Goal: Use online tool/utility: Utilize a website feature to perform a specific function

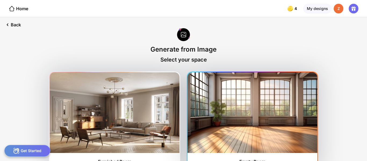
scroll to position [14, 0]
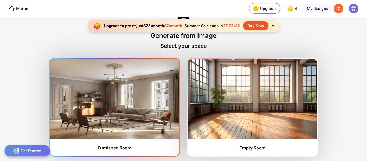
click at [132, 113] on img at bounding box center [115, 99] width 130 height 81
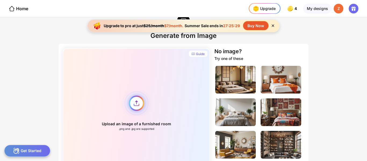
click at [128, 106] on div "Upload an image of a furnished room .png and .jpg are supported" at bounding box center [136, 110] width 147 height 125
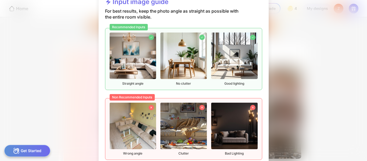
click at [137, 103] on img at bounding box center [133, 126] width 46 height 46
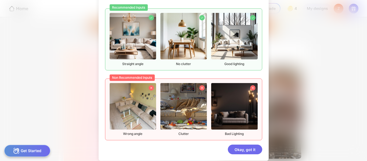
scroll to position [24, 0]
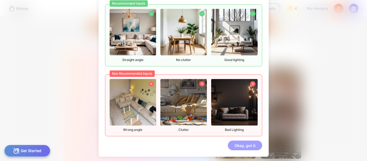
click at [238, 145] on div "Okay, got it" at bounding box center [245, 146] width 34 height 10
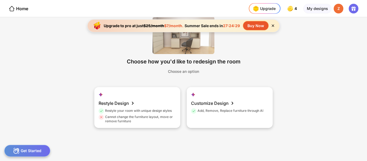
scroll to position [0, 0]
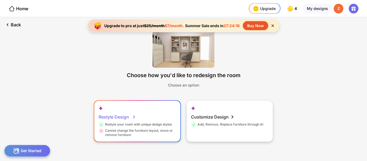
click at [130, 121] on div "Restyle Design" at bounding box center [117, 117] width 37 height 11
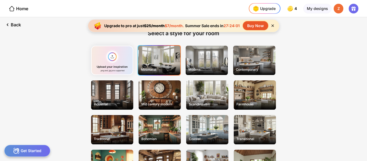
click at [167, 65] on div "Minimalist" at bounding box center [159, 69] width 41 height 8
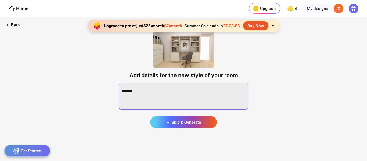
click at [155, 88] on textarea at bounding box center [183, 96] width 129 height 27
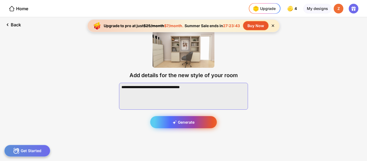
type textarea "**********"
click at [199, 119] on div "Generate" at bounding box center [183, 122] width 67 height 12
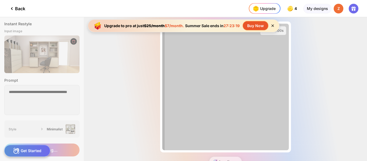
click at [0, 9] on div "Back" at bounding box center [12, 8] width 25 height 17
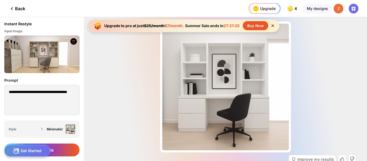
click at [273, 26] on icon at bounding box center [272, 25] width 5 height 5
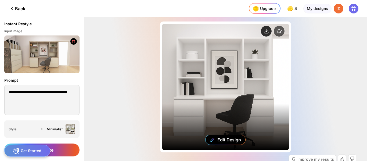
click at [267, 31] on icon at bounding box center [266, 31] width 11 height 11
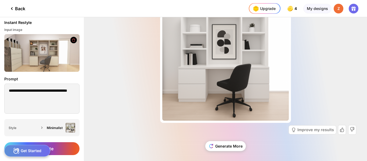
scroll to position [32, 0]
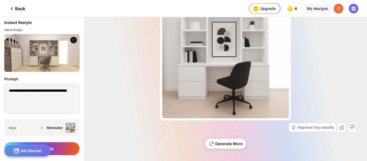
click at [215, 144] on div "Generate More" at bounding box center [225, 144] width 41 height 10
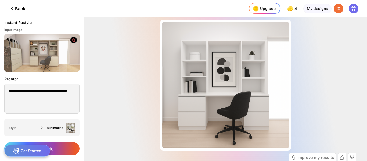
scroll to position [0, 0]
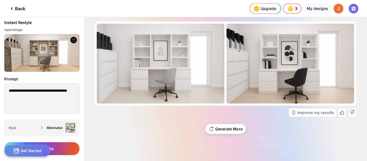
click at [17, 8] on div "Back" at bounding box center [17, 8] width 17 height 6
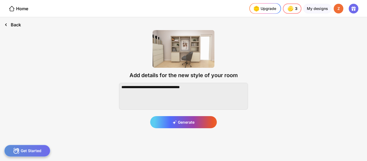
click at [15, 24] on div "Back" at bounding box center [12, 24] width 25 height 15
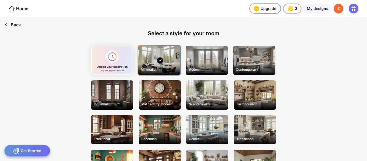
click at [15, 24] on div "Back" at bounding box center [12, 24] width 25 height 15
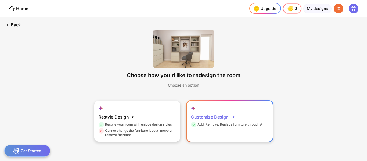
click at [213, 119] on div "Customize Design" at bounding box center [213, 117] width 45 height 11
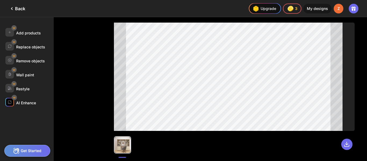
click at [28, 104] on div "AI Enhance" at bounding box center [26, 103] width 20 height 5
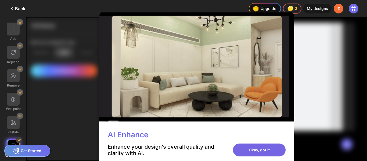
click at [240, 151] on div "Okay, got it" at bounding box center [259, 150] width 53 height 13
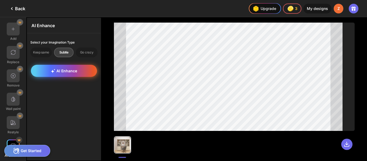
click at [79, 68] on div "AI Enhance" at bounding box center [64, 71] width 66 height 12
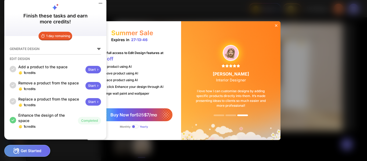
click at [277, 24] on icon at bounding box center [276, 25] width 2 height 2
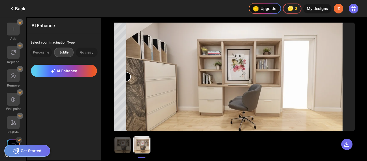
drag, startPoint x: 235, startPoint y: 77, endPoint x: 121, endPoint y: 55, distance: 116.5
click at [127, 55] on input "range" at bounding box center [235, 77] width 216 height 108
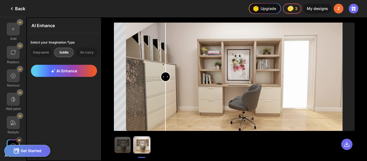
type input "*"
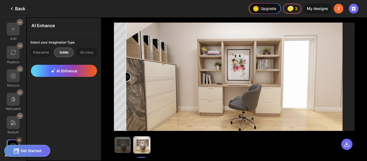
drag, startPoint x: 128, startPoint y: 81, endPoint x: 101, endPoint y: 72, distance: 29.3
click at [127, 72] on input "range" at bounding box center [235, 77] width 216 height 108
click at [88, 52] on div "Go crazy" at bounding box center [87, 53] width 22 height 10
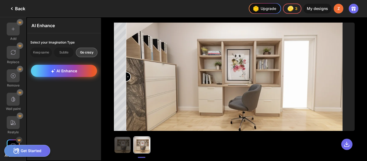
click at [74, 69] on span "AI Enhance" at bounding box center [64, 71] width 26 height 5
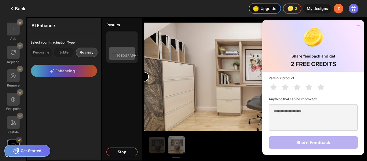
click at [359, 26] on icon at bounding box center [358, 26] width 3 height 0
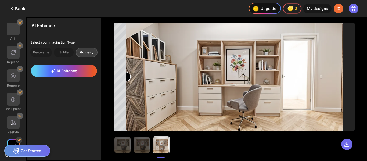
click at [19, 7] on div "Back" at bounding box center [17, 8] width 17 height 6
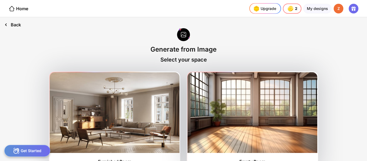
click at [17, 24] on div "Back" at bounding box center [12, 24] width 25 height 15
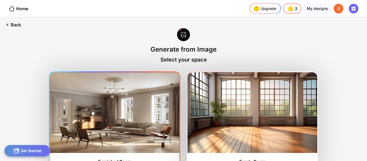
scroll to position [14, 0]
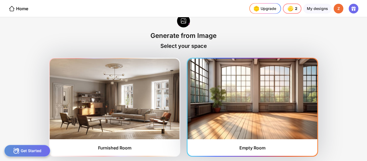
click at [256, 87] on img at bounding box center [253, 99] width 130 height 81
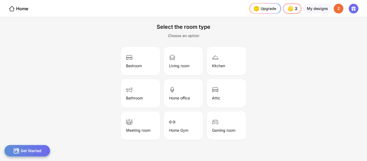
scroll to position [43, 0]
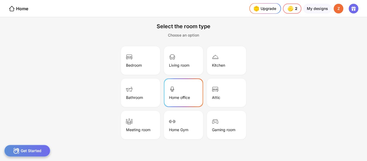
click at [191, 88] on div "Home office" at bounding box center [184, 92] width 38 height 27
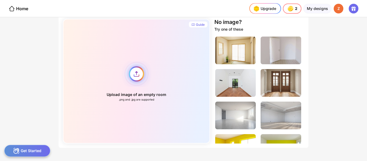
click at [138, 72] on div "Upload image of an empty room .png and .jpg are supported" at bounding box center [136, 81] width 147 height 125
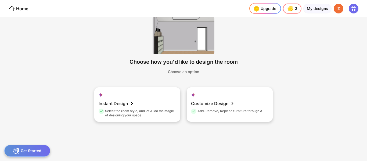
scroll to position [7, 0]
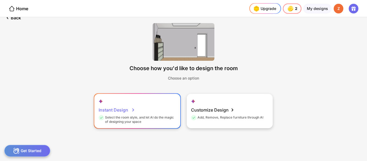
click at [141, 116] on div "Select the room style, and let AI do the magic of designing your space" at bounding box center [137, 119] width 76 height 9
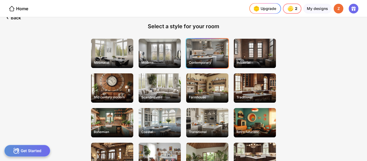
click at [202, 58] on div "Contemporary" at bounding box center [207, 53] width 42 height 29
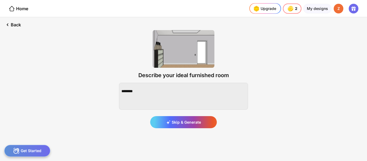
scroll to position [0, 0]
click at [189, 90] on textarea at bounding box center [183, 96] width 129 height 27
type textarea "*"
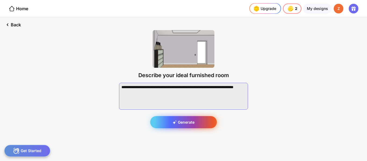
type textarea "**********"
click at [188, 119] on div "Generate" at bounding box center [183, 122] width 67 height 12
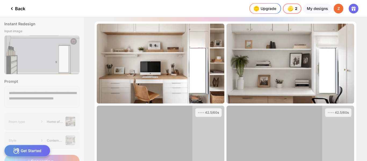
scroll to position [53, 0]
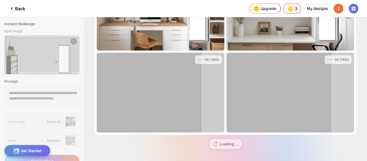
click at [19, 7] on div "Back" at bounding box center [17, 8] width 17 height 6
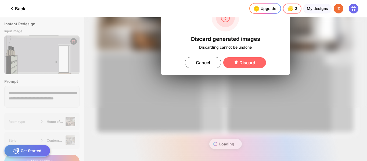
scroll to position [0, 0]
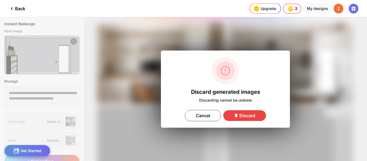
click at [237, 113] on div "Discard" at bounding box center [244, 115] width 43 height 11
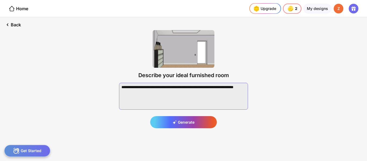
click at [164, 95] on textarea at bounding box center [183, 96] width 129 height 27
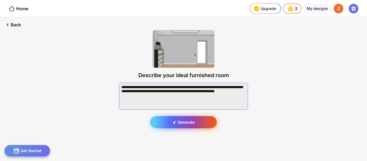
type textarea "**********"
click at [172, 123] on div "Generate" at bounding box center [183, 122] width 67 height 12
